Goal: Transaction & Acquisition: Purchase product/service

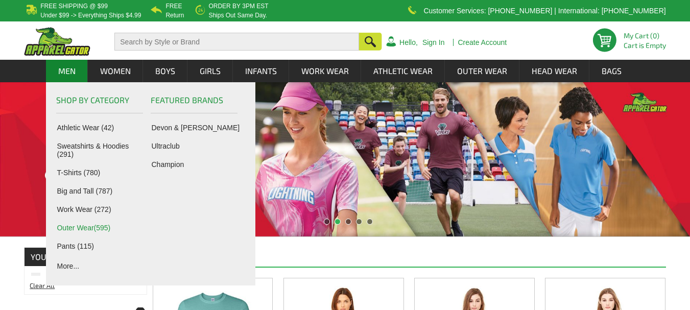
click at [76, 226] on link "Outer Wear(595)" at bounding box center [102, 228] width 90 height 8
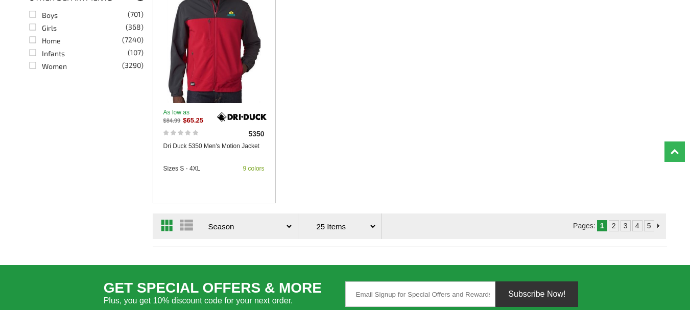
scroll to position [1716, 0]
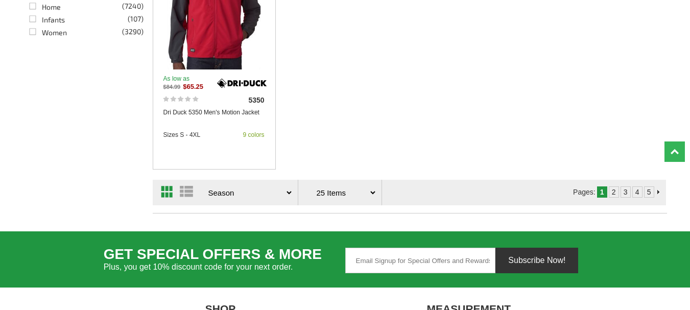
click at [612, 192] on link "2" at bounding box center [614, 192] width 4 height 8
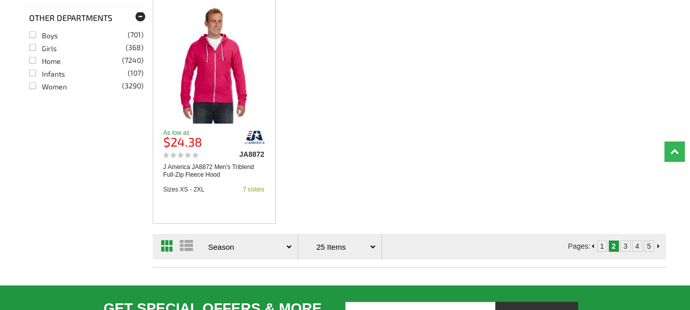
scroll to position [1689, 0]
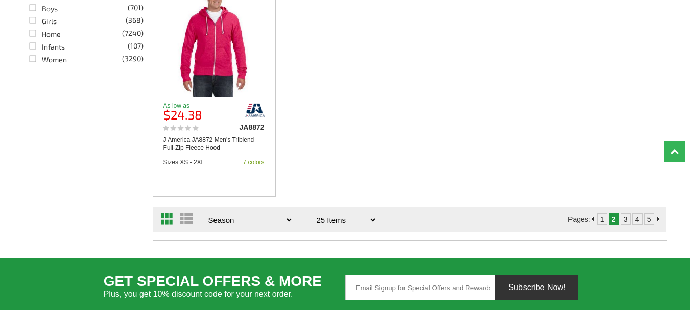
click at [625, 217] on link "3" at bounding box center [626, 219] width 4 height 8
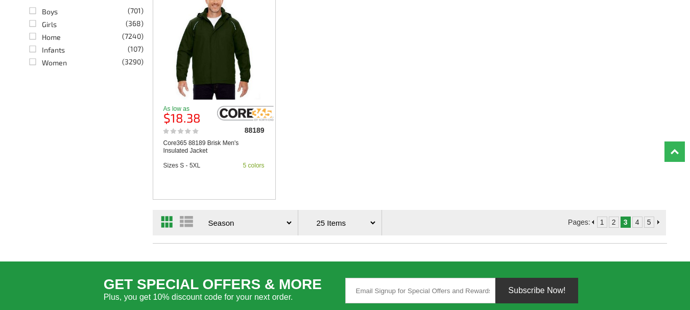
scroll to position [1689, 0]
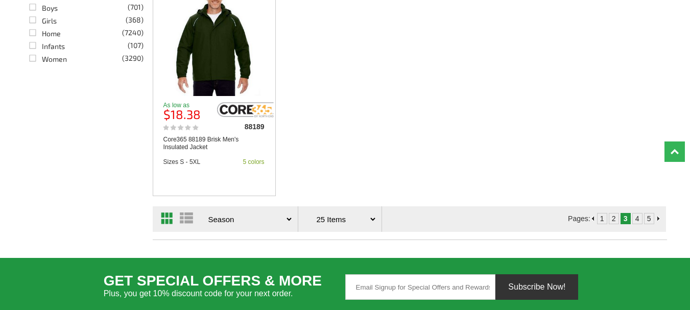
click at [638, 219] on link "4" at bounding box center [638, 219] width 4 height 8
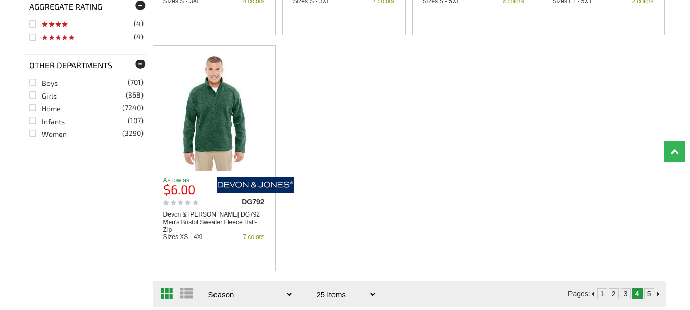
scroll to position [1621, 0]
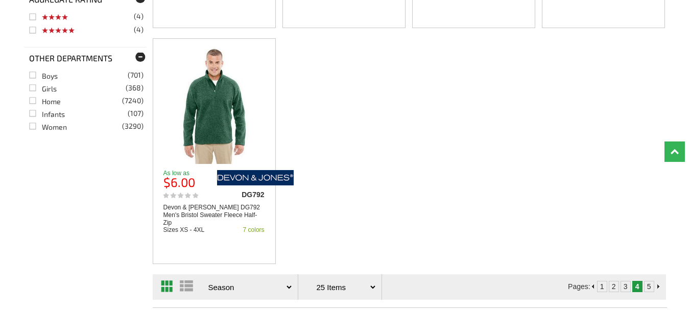
click at [648, 285] on link "5" at bounding box center [649, 287] width 4 height 8
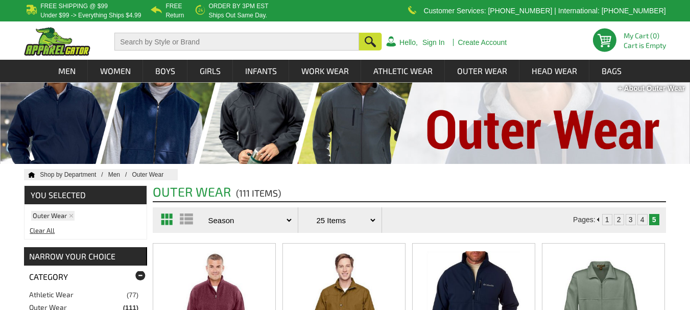
click at [184, 46] on input "text" at bounding box center [236, 42] width 245 height 18
type input "men fleece jacket"
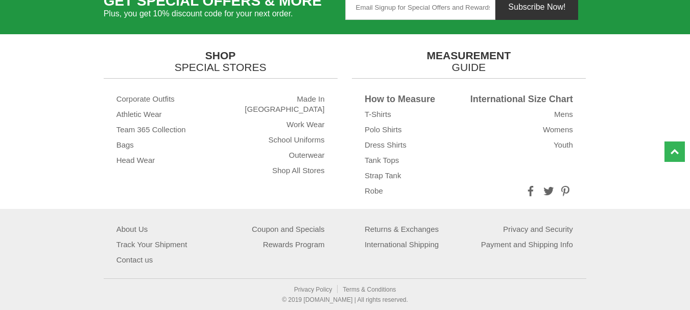
scroll to position [18, 0]
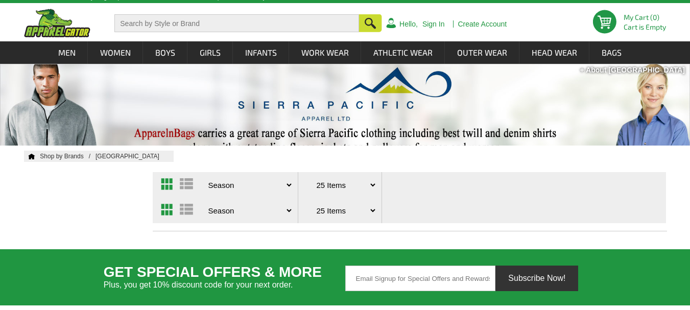
click at [289, 185] on select "Price - Low to High Price - High to Low Reviews Season Top Seller" at bounding box center [249, 185] width 88 height 26
select select "/sierra-pacific/index.htm?sortbyfilter=1"
click at [205, 172] on select "Price - Low to High Price - High to Low Reviews Season Top Seller" at bounding box center [249, 185] width 88 height 26
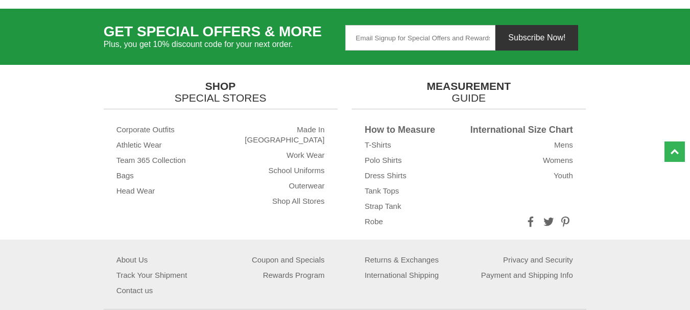
scroll to position [290, 0]
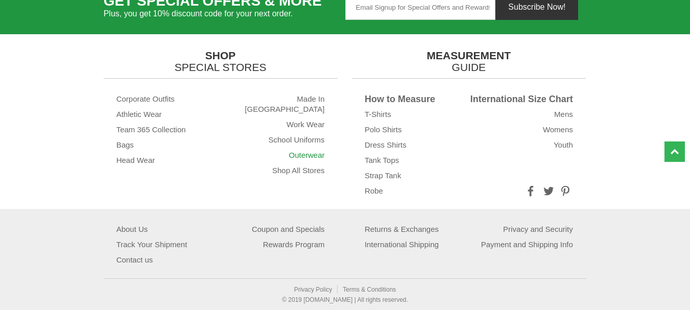
click at [313, 151] on link "Outerwear" at bounding box center [307, 155] width 36 height 9
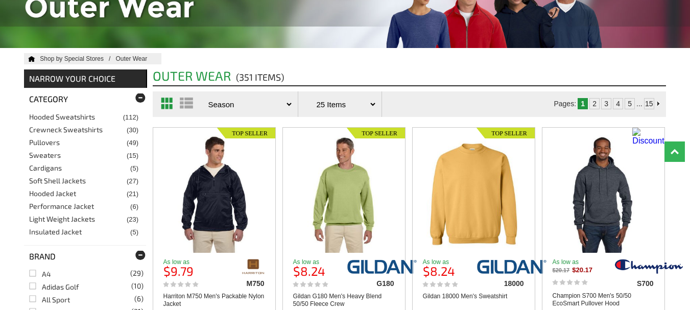
scroll to position [136, 0]
